Goal: Task Accomplishment & Management: Use online tool/utility

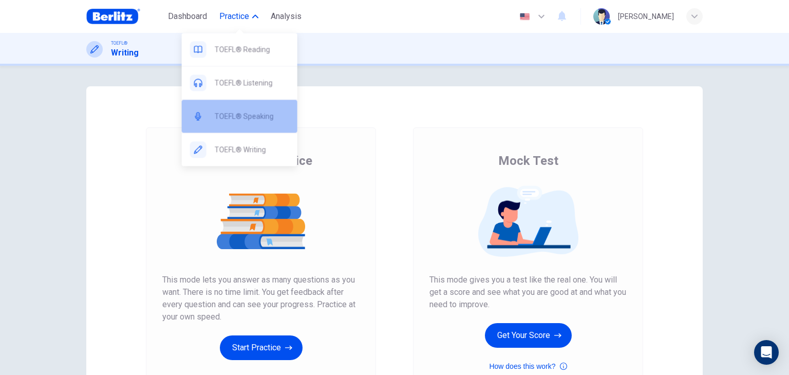
click at [245, 113] on span "TOEFL® Speaking" at bounding box center [252, 116] width 74 height 12
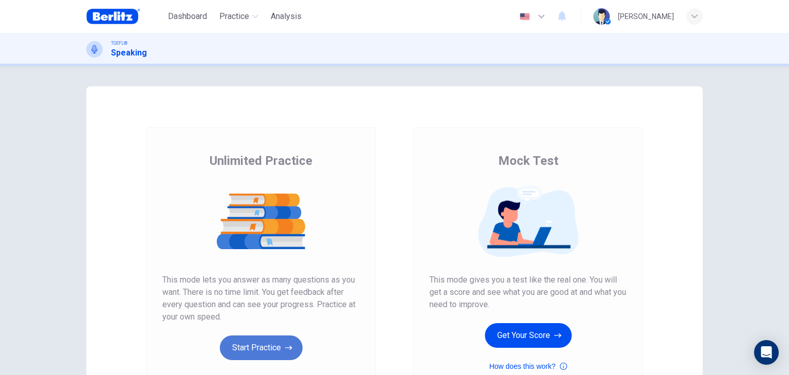
click at [257, 346] on button "Start Practice" at bounding box center [261, 347] width 83 height 25
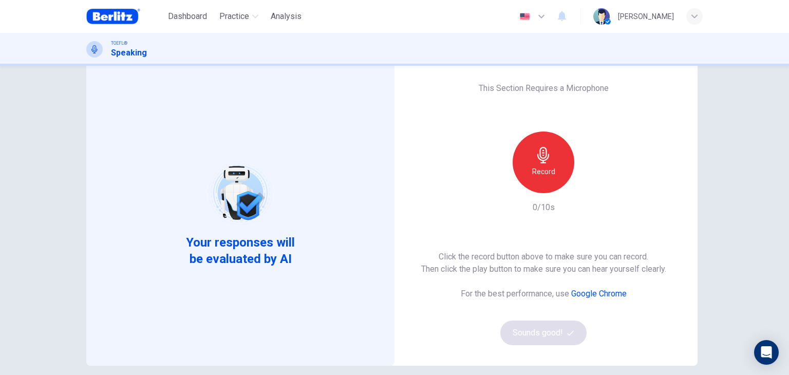
scroll to position [41, 0]
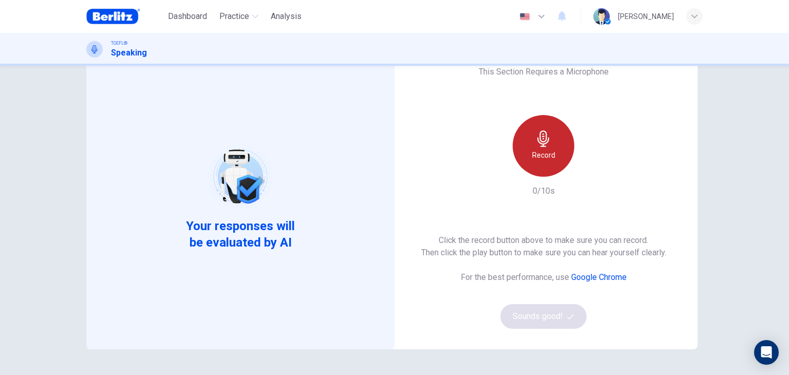
click at [564, 136] on div "Record" at bounding box center [543, 146] width 62 height 62
click at [564, 136] on div "Stop" at bounding box center [543, 146] width 62 height 62
click at [564, 136] on div "Record" at bounding box center [543, 146] width 62 height 62
click at [564, 136] on div "Stop" at bounding box center [543, 146] width 62 height 62
click at [564, 136] on div "Record" at bounding box center [543, 146] width 62 height 62
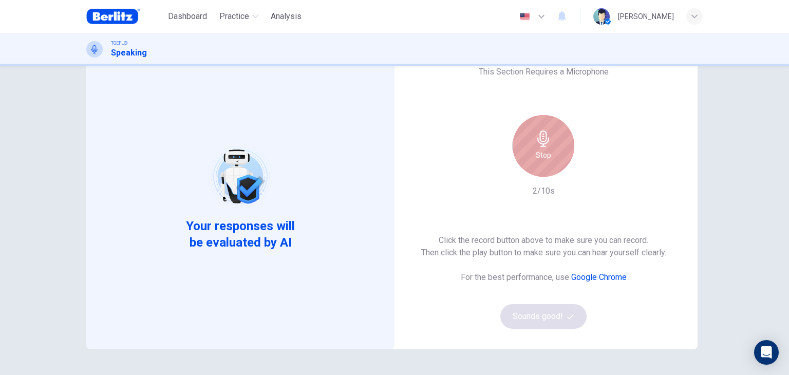
click at [564, 136] on div "Stop" at bounding box center [543, 146] width 62 height 62
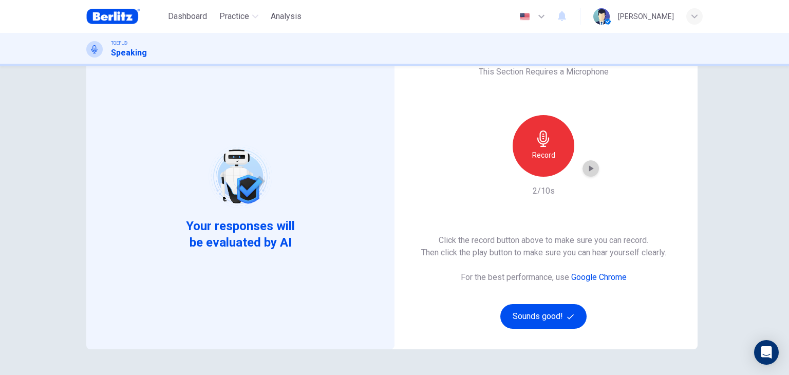
click at [589, 167] on icon "button" at bounding box center [591, 168] width 5 height 6
click at [530, 316] on button "Sounds good!" at bounding box center [543, 316] width 86 height 25
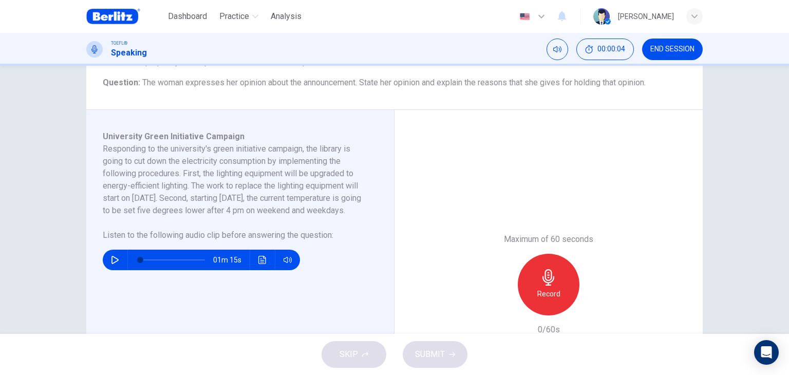
scroll to position [123, 0]
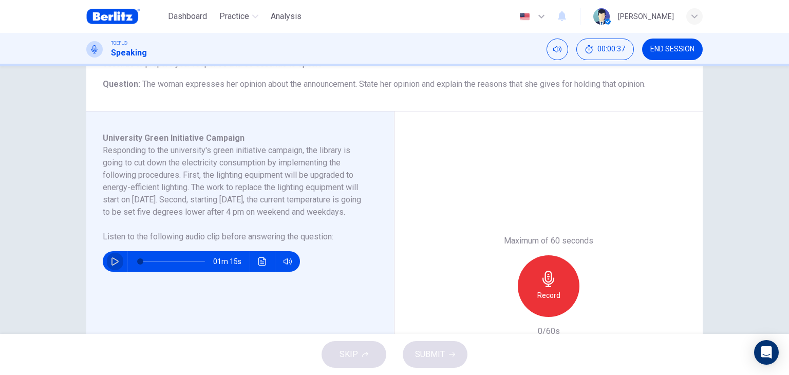
click at [111, 265] on icon "button" at bounding box center [115, 261] width 8 height 8
type input "*"
click at [549, 286] on icon "button" at bounding box center [548, 279] width 16 height 16
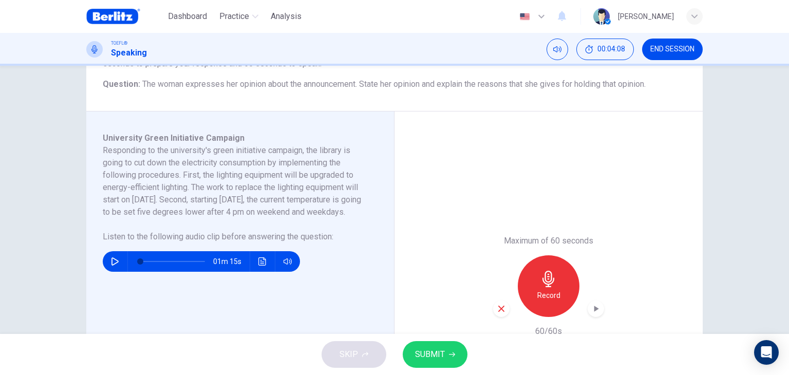
click at [499, 311] on icon "button" at bounding box center [500, 308] width 9 height 9
click at [545, 285] on icon "button" at bounding box center [548, 279] width 12 height 16
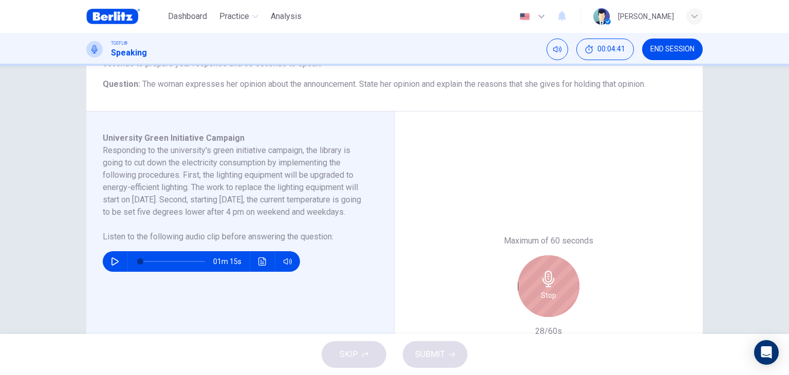
click at [545, 285] on icon "button" at bounding box center [548, 279] width 12 height 16
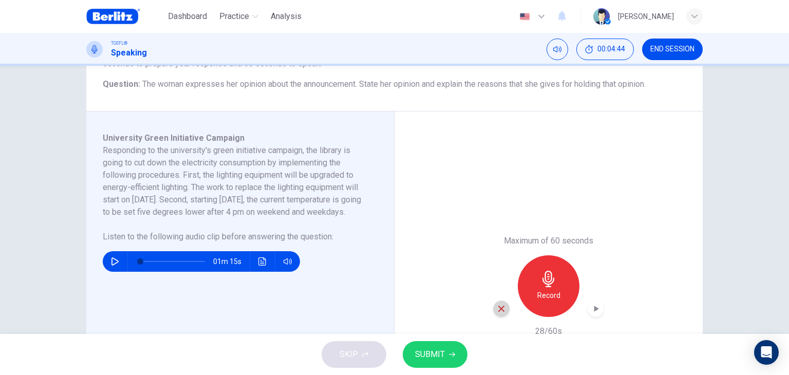
click at [496, 306] on icon "button" at bounding box center [500, 308] width 9 height 9
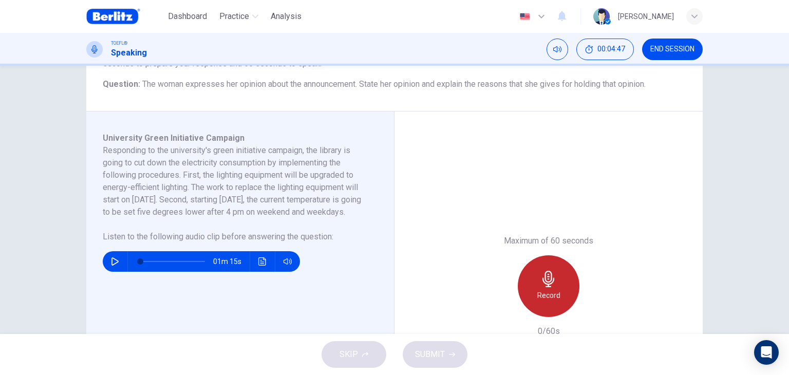
click at [532, 287] on div "Record" at bounding box center [548, 286] width 62 height 62
click at [532, 287] on div "Stop" at bounding box center [548, 286] width 62 height 62
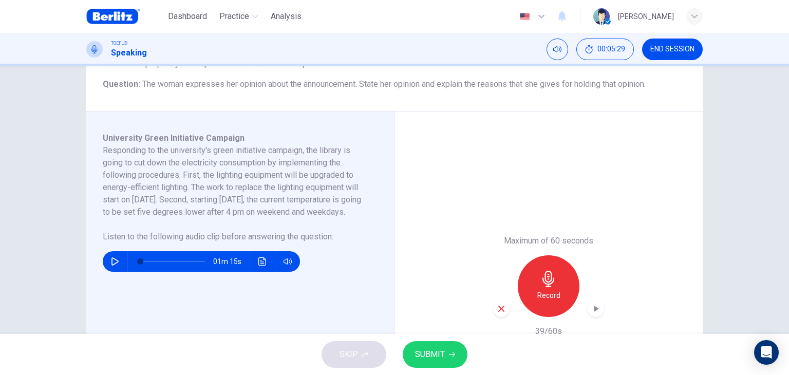
click at [496, 305] on icon "button" at bounding box center [500, 308] width 9 height 9
click at [544, 282] on icon "button" at bounding box center [548, 279] width 12 height 16
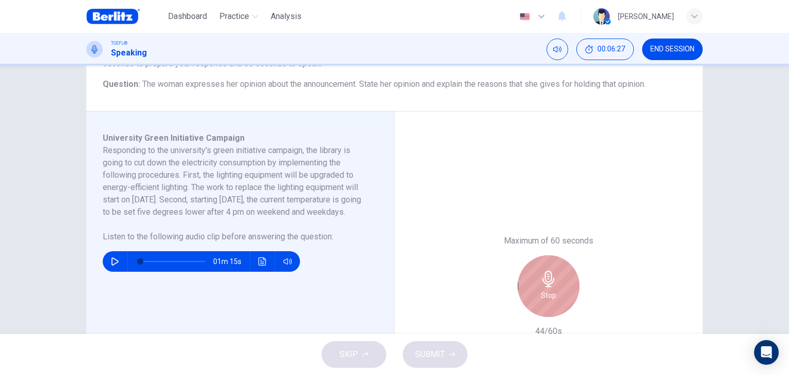
click at [542, 289] on h6 "Stop" at bounding box center [548, 295] width 15 height 12
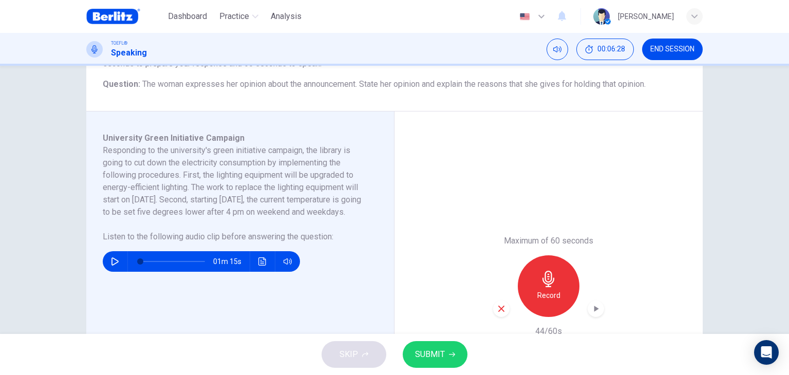
click at [493, 308] on div "button" at bounding box center [501, 308] width 16 height 16
click at [547, 288] on div "Record" at bounding box center [548, 286] width 62 height 62
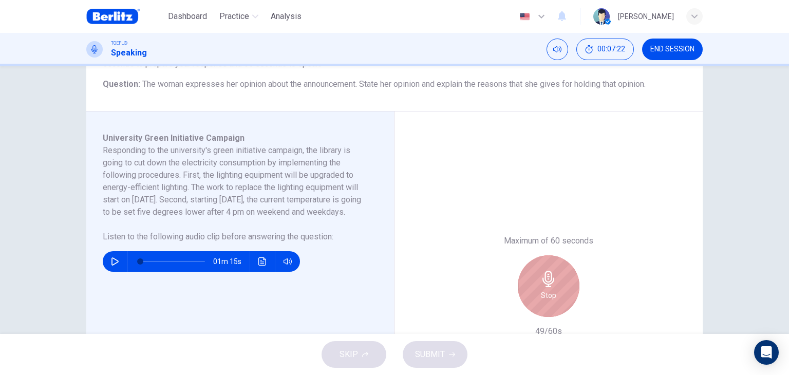
click at [529, 292] on div "Stop" at bounding box center [548, 286] width 62 height 62
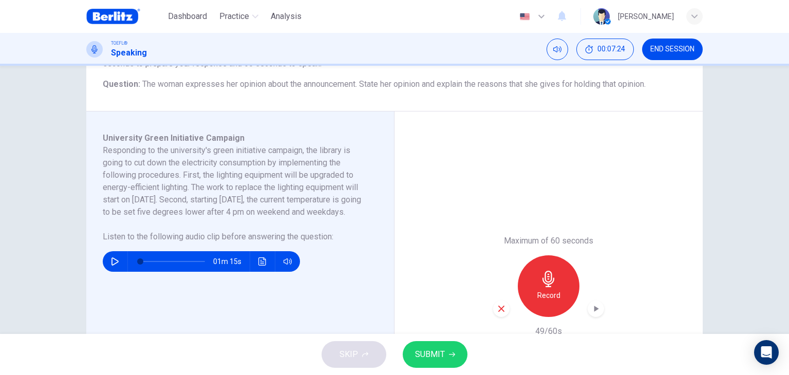
drag, startPoint x: 439, startPoint y: 353, endPoint x: 421, endPoint y: 307, distance: 49.6
click at [439, 353] on span "SUBMIT" at bounding box center [430, 354] width 30 height 14
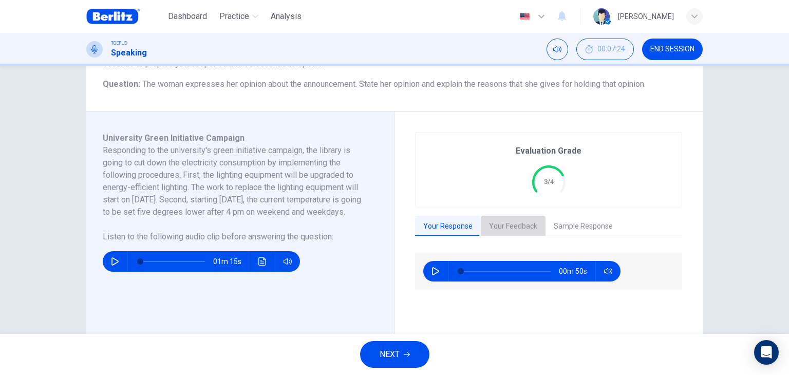
click at [501, 226] on button "Your Feedback" at bounding box center [513, 227] width 65 height 22
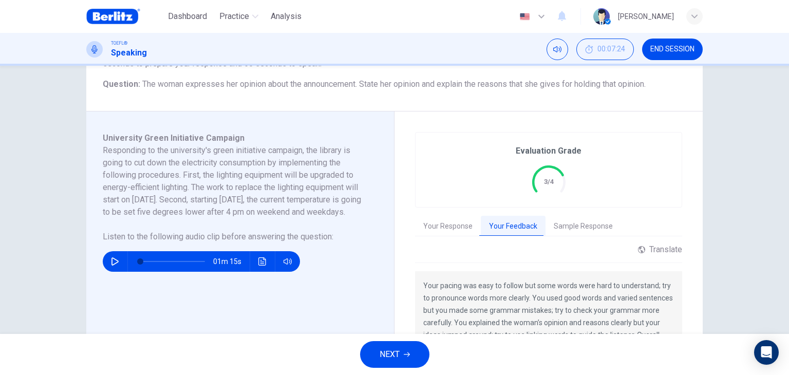
scroll to position [175, 0]
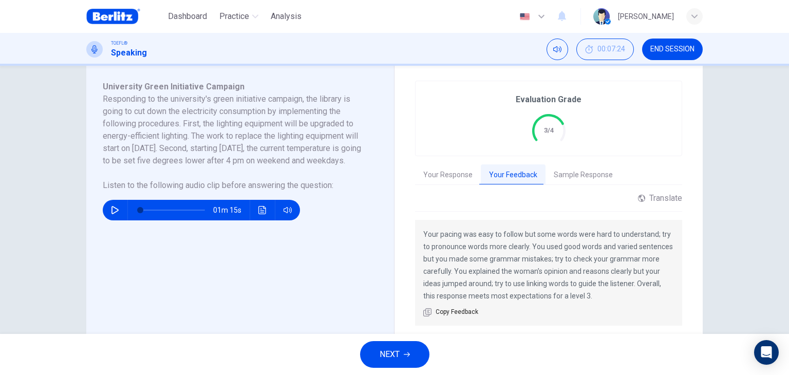
click at [577, 167] on button "Sample Response" at bounding box center [582, 175] width 75 height 22
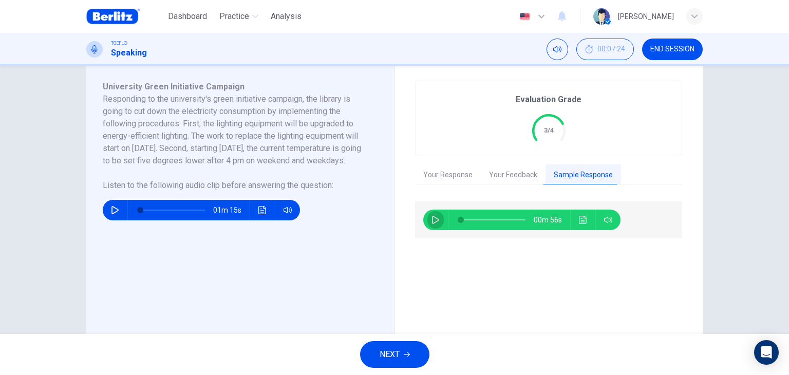
click at [432, 216] on icon "button" at bounding box center [435, 220] width 7 height 8
type input "*"
click at [389, 356] on span "NEXT" at bounding box center [389, 354] width 20 height 14
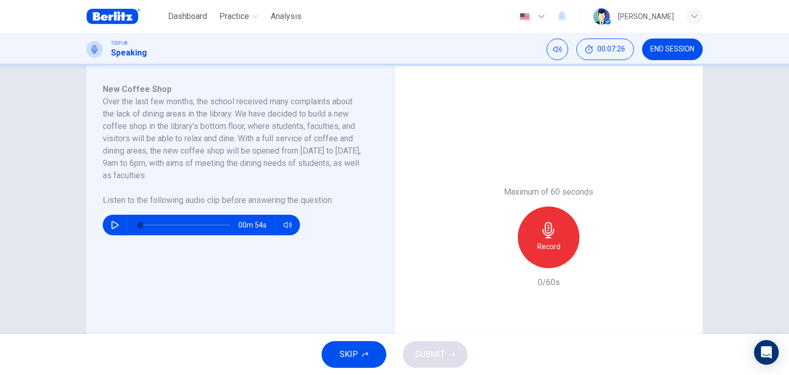
scroll to position [154, 0]
